Goal: Book appointment/travel/reservation

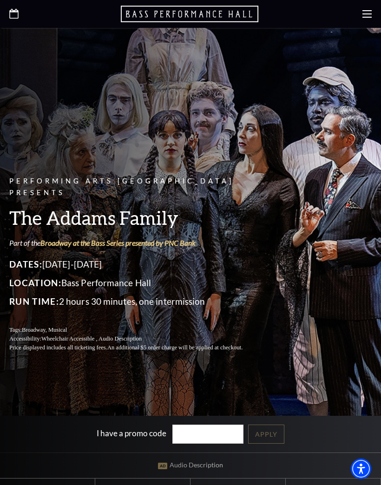
click at [364, 18] on icon at bounding box center [366, 13] width 9 height 9
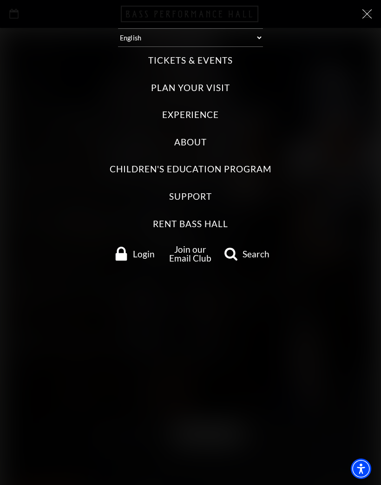
click at [220, 59] on label "Tickets & Events" at bounding box center [190, 60] width 84 height 13
click at [0, 0] on Events "Tickets & Events" at bounding box center [0, 0] width 0 height 0
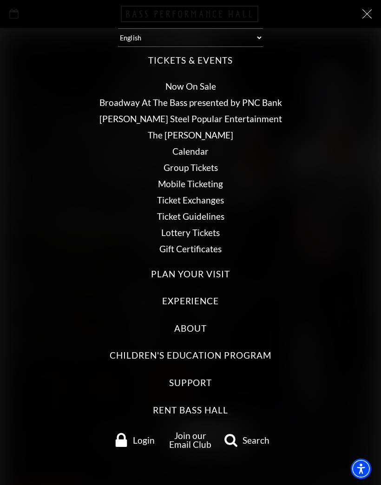
click at [198, 149] on link "Calendar" at bounding box center [190, 151] width 36 height 11
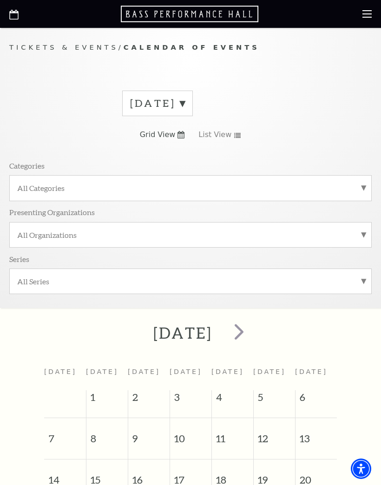
click at [185, 105] on label "[DATE]" at bounding box center [157, 103] width 55 height 14
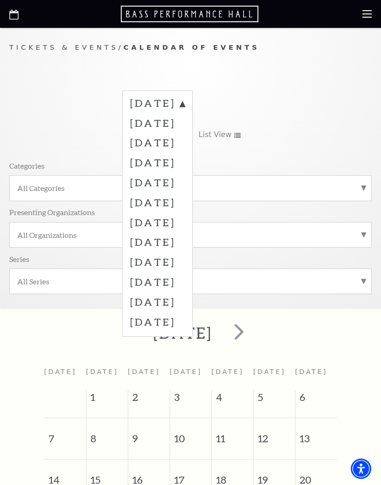
click at [185, 140] on label "[DATE]" at bounding box center [157, 142] width 55 height 20
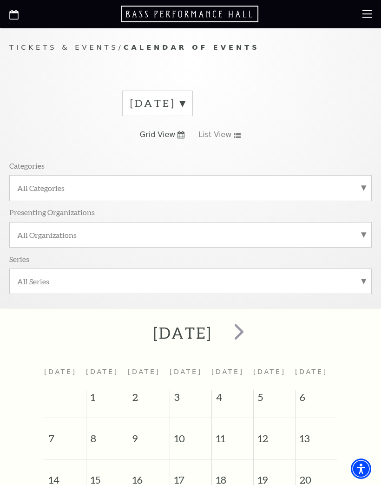
click at [252, 333] on span "next" at bounding box center [239, 331] width 26 height 26
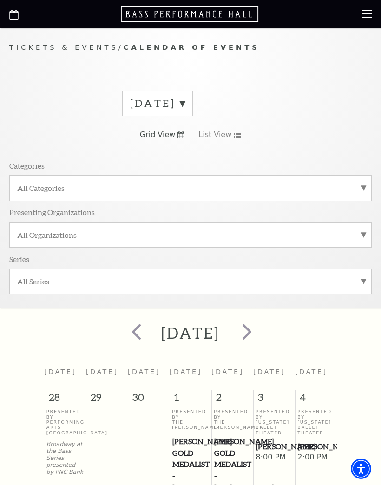
click at [260, 331] on span "next" at bounding box center [247, 331] width 26 height 26
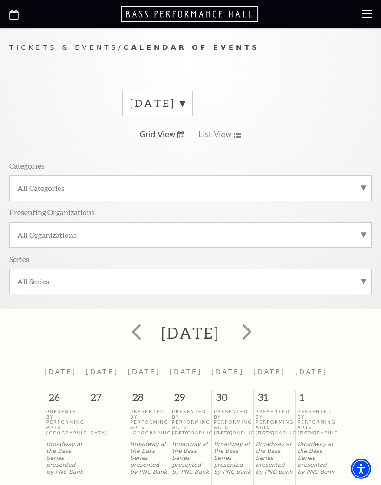
click at [260, 331] on span "next" at bounding box center [247, 331] width 26 height 26
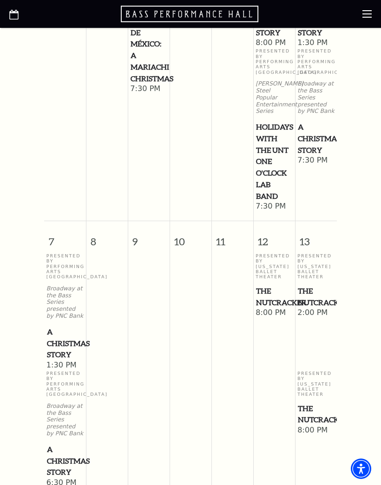
scroll to position [514, 0]
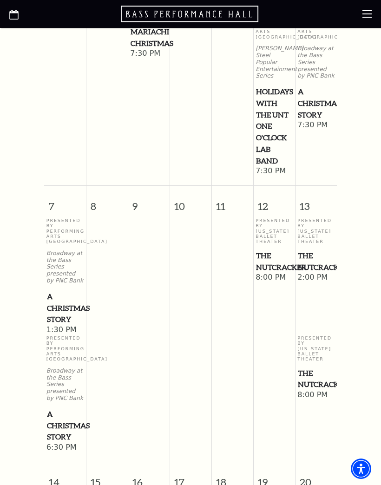
click at [322, 250] on span "The Nutcracker" at bounding box center [316, 261] width 36 height 23
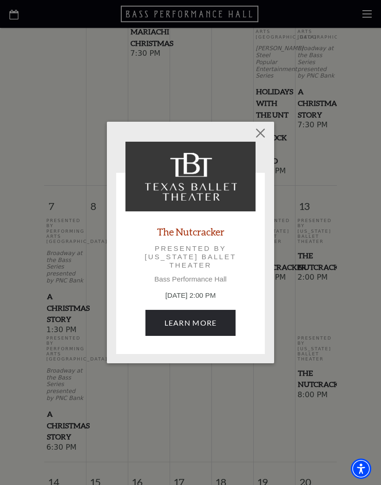
click at [217, 321] on link "Learn More" at bounding box center [190, 323] width 91 height 26
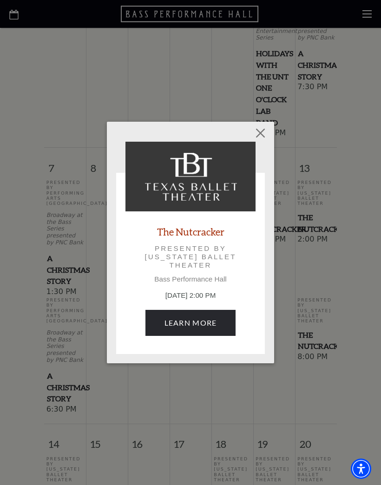
scroll to position [552, 0]
click at [205, 230] on link "The Nutcracker" at bounding box center [190, 231] width 67 height 13
click at [255, 138] on button "Close" at bounding box center [261, 134] width 18 height 18
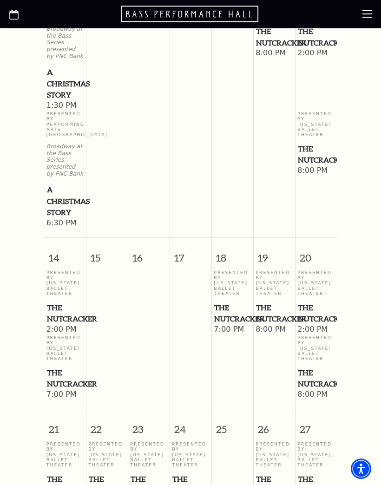
scroll to position [737, 0]
click at [62, 303] on span "The Nutcracker" at bounding box center [65, 314] width 36 height 23
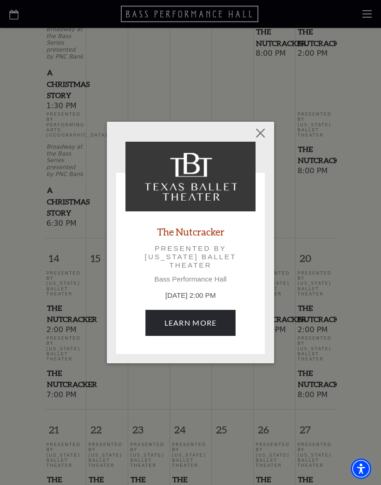
click at [260, 134] on button "Close" at bounding box center [261, 134] width 18 height 18
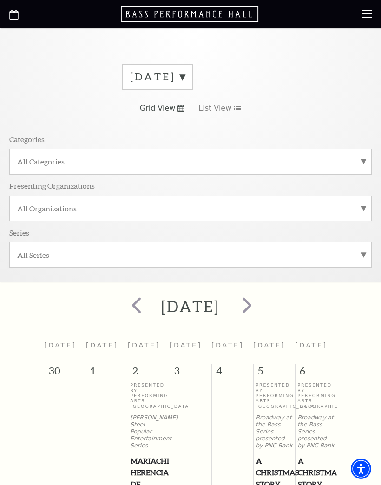
scroll to position [0, 0]
